Goal: Task Accomplishment & Management: Complete application form

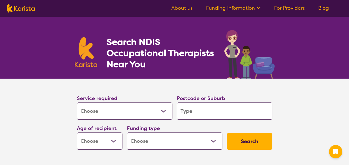
select select "[MEDICAL_DATA]"
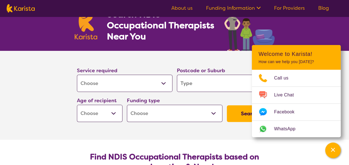
click at [177, 5] on link "About us" at bounding box center [181, 8] width 21 height 7
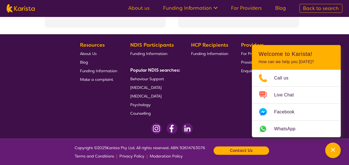
scroll to position [1273, 0]
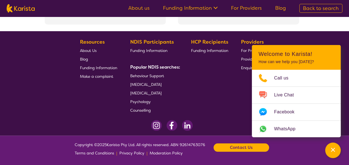
click at [161, 82] on span "[MEDICAL_DATA]" at bounding box center [145, 84] width 31 height 5
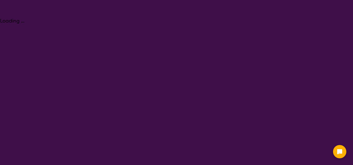
select select "[MEDICAL_DATA]"
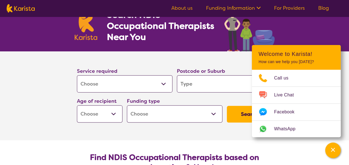
scroll to position [28, 0]
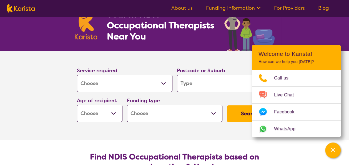
click at [218, 78] on input "search" at bounding box center [224, 83] width 95 height 17
type input "4"
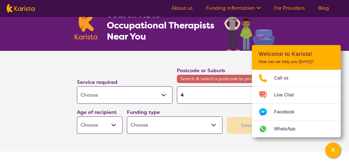
type input "43"
type input "434"
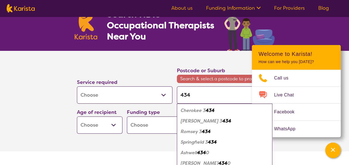
type input "4342"
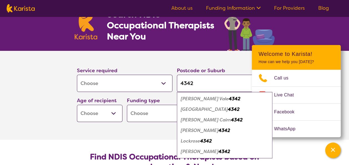
type input "4342"
click at [228, 111] on em "4342" at bounding box center [234, 109] width 12 height 6
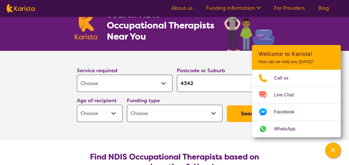
click at [114, 113] on select "Early Childhood - 0 to 9 Child - 10 to 11 Adolescent - 12 to 17 Adult - 18 to 6…" at bounding box center [99, 113] width 45 height 17
select select "EC"
click at [77, 105] on select "Early Childhood - 0 to 9 Child - 10 to 11 Adolescent - 12 to 17 Adult - 18 to 6…" at bounding box center [99, 113] width 45 height 17
select select "EC"
click at [170, 115] on select "Home Care Package (HCP) National Disability Insurance Scheme (NDIS) I don't know" at bounding box center [174, 113] width 95 height 17
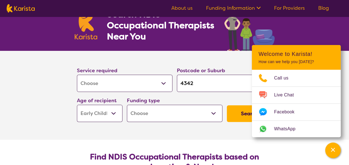
select select "NDIS"
click at [127, 105] on select "Home Care Package (HCP) National Disability Insurance Scheme (NDIS) I don't know" at bounding box center [174, 113] width 95 height 17
select select "NDIS"
click at [244, 106] on button "Search" at bounding box center [249, 113] width 45 height 17
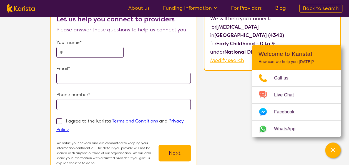
scroll to position [55, 0]
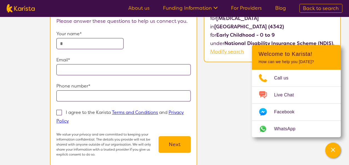
click at [104, 44] on input "text" at bounding box center [89, 43] width 67 height 11
type input "*********"
type input "**********"
click at [72, 109] on p "I agree to the Karista Terms and Conditions and Privacy Policy" at bounding box center [119, 116] width 127 height 14
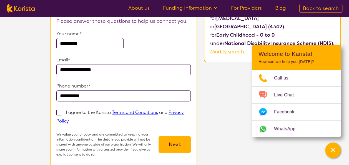
click at [72, 119] on input "I agree to the Karista Terms and Conditions and Privacy Policy" at bounding box center [71, 121] width 4 height 4
checkbox input "true"
click at [174, 140] on button "Next" at bounding box center [174, 144] width 32 height 17
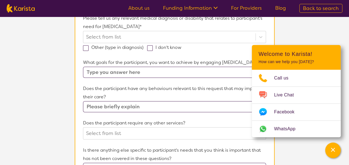
scroll to position [55, 0]
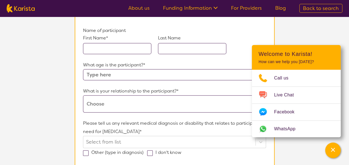
drag, startPoint x: 121, startPoint y: 48, endPoint x: 114, endPoint y: 47, distance: 7.2
click at [120, 48] on input "text" at bounding box center [117, 48] width 68 height 11
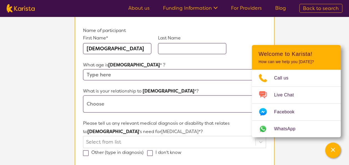
type input "Bodhi"
type input "Benvin"
click at [129, 78] on input "text" at bounding box center [174, 74] width 182 height 11
type input "7"
click at [140, 109] on select "This request is for myself I am their parent I am their child I am their spouse…" at bounding box center [174, 103] width 182 height 17
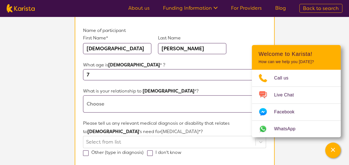
select select "I am their Support Coordinator"
click at [83, 95] on select "This request is for myself I am their parent I am their child I am their spouse…" at bounding box center [174, 103] width 182 height 17
click at [137, 128] on p "Please tell us any relevant medical diagnosis or disability that relates to Bod…" at bounding box center [174, 127] width 182 height 17
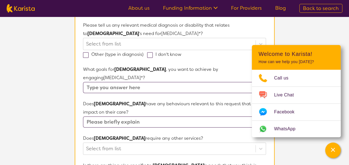
scroll to position [166, 0]
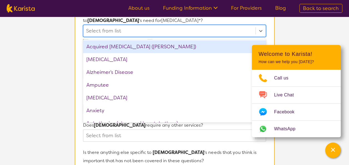
click at [189, 31] on div at bounding box center [169, 30] width 166 height 9
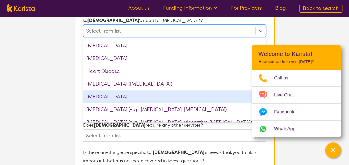
scroll to position [416, 0]
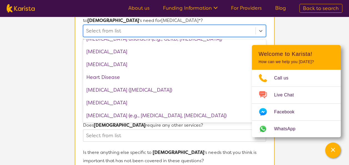
click at [182, 66] on div "Hearing loss" at bounding box center [174, 64] width 182 height 13
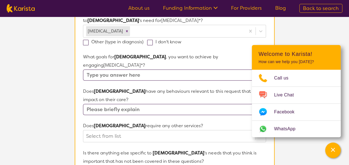
click at [300, 38] on section "L About You 2 Participant Details 3 Confirmation Participant Details & Service …" at bounding box center [174, 99] width 349 height 498
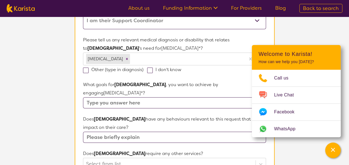
click at [189, 97] on input "text" at bounding box center [174, 102] width 182 height 11
click at [215, 70] on div "Other (type in diagnosis) I don't know" at bounding box center [174, 69] width 182 height 9
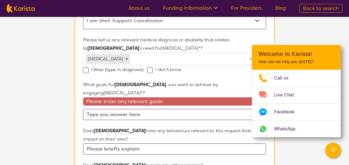
click at [170, 109] on input "text" at bounding box center [174, 114] width 182 height 11
paste input "to be able to understand and communicate effectively"
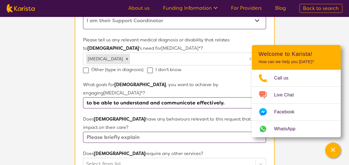
type input "to be able to understand and communicate effectively."
click at [189, 131] on input "text" at bounding box center [174, 136] width 182 height 11
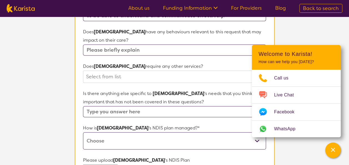
scroll to position [222, 0]
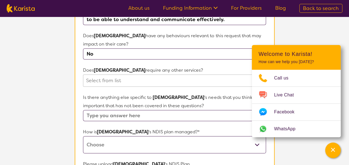
type input "No"
click at [163, 76] on div at bounding box center [169, 80] width 166 height 9
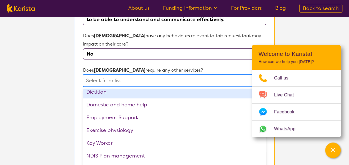
scroll to position [83, 0]
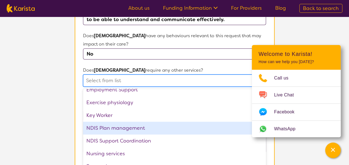
click at [23, 96] on section "L About You 2 Participant Details 3 Confirmation Participant Details & Service …" at bounding box center [174, 44] width 349 height 498
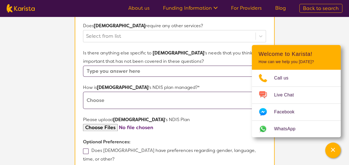
scroll to position [277, 0]
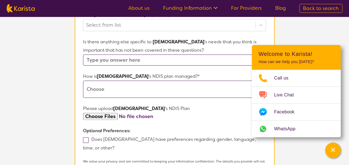
click at [114, 82] on select "Self-managed NDIS plan Managed by a registered plan management provider (not th…" at bounding box center [174, 88] width 182 height 17
select select "Plan Managed"
click at [83, 80] on select "Self-managed NDIS plan Managed by a registered plan management provider (not th…" at bounding box center [174, 88] width 182 height 17
click at [104, 113] on input "file" at bounding box center [174, 116] width 182 height 7
type input "C:\fakepath\Bodhi Benvin Plan Approval 2025-2026.pdf"
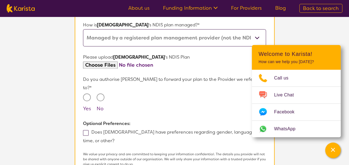
scroll to position [360, 0]
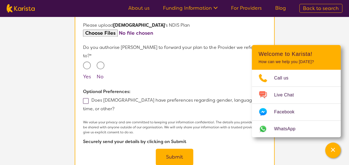
click at [87, 61] on input "Yes" at bounding box center [87, 65] width 8 height 8
radio input "true"
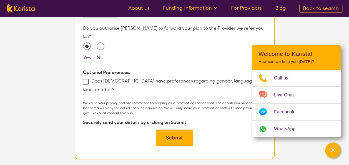
scroll to position [388, 0]
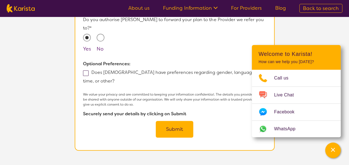
click at [169, 121] on button "Submit" at bounding box center [174, 129] width 37 height 17
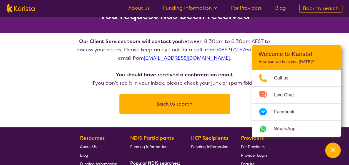
scroll to position [55, 0]
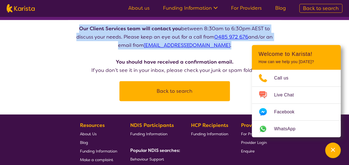
drag, startPoint x: 233, startPoint y: 46, endPoint x: 93, endPoint y: 19, distance: 142.4
click at [93, 19] on div "L About You L Recipient Details 3 Confirmation You request has been received Ou…" at bounding box center [174, 31] width 349 height 140
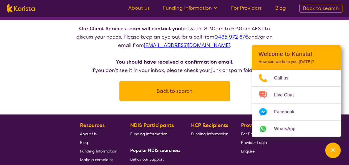
click at [94, 60] on p "Our Client Services team will contact you between 8:30am to 6:30pm AEST to disc…" at bounding box center [175, 49] width 200 height 50
